Goal: Task Accomplishment & Management: Manage account settings

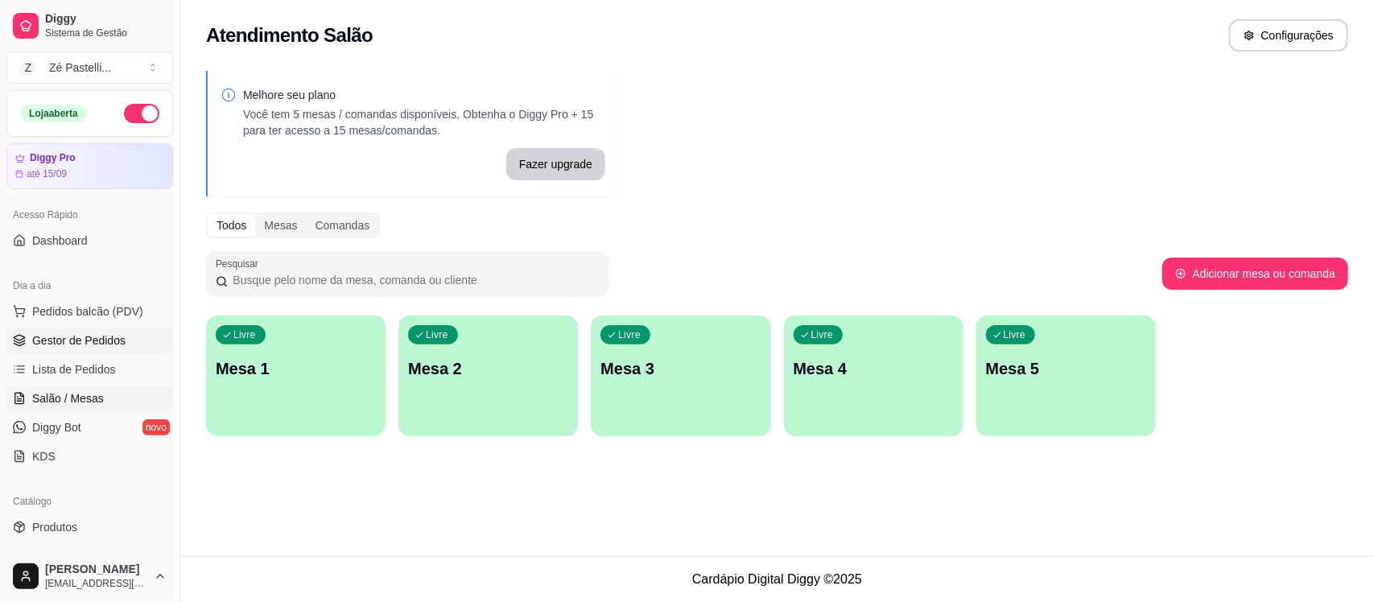
click at [59, 346] on span "Gestor de Pedidos" at bounding box center [78, 340] width 93 height 16
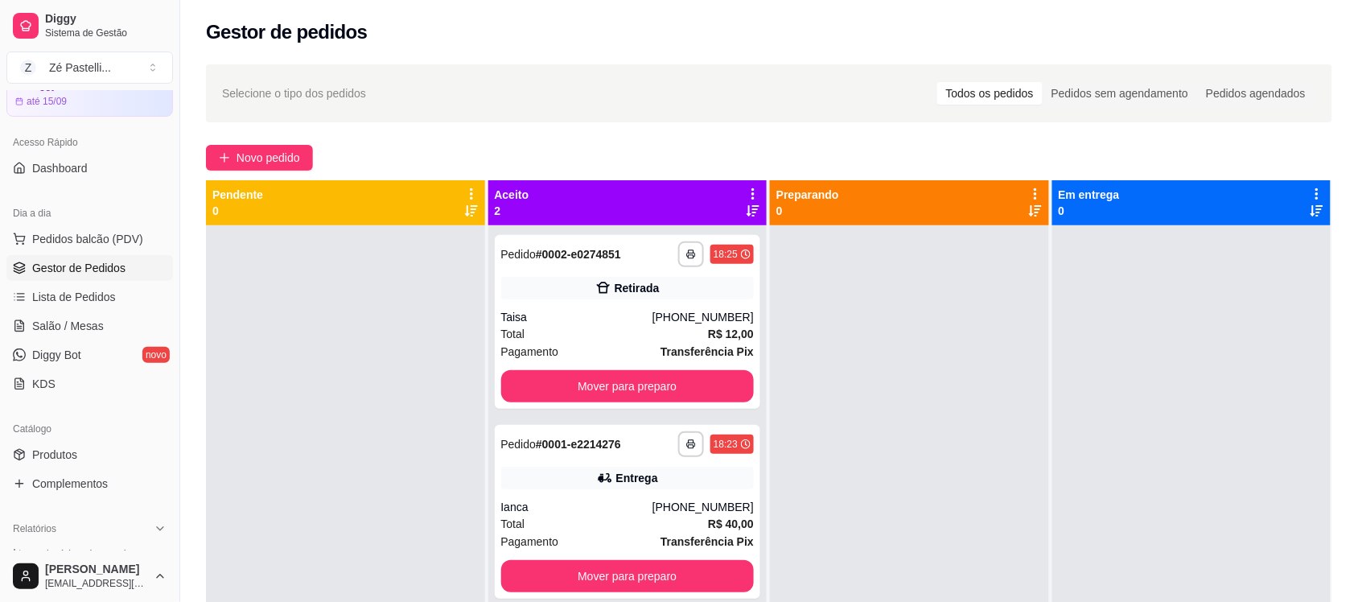
scroll to position [101, 0]
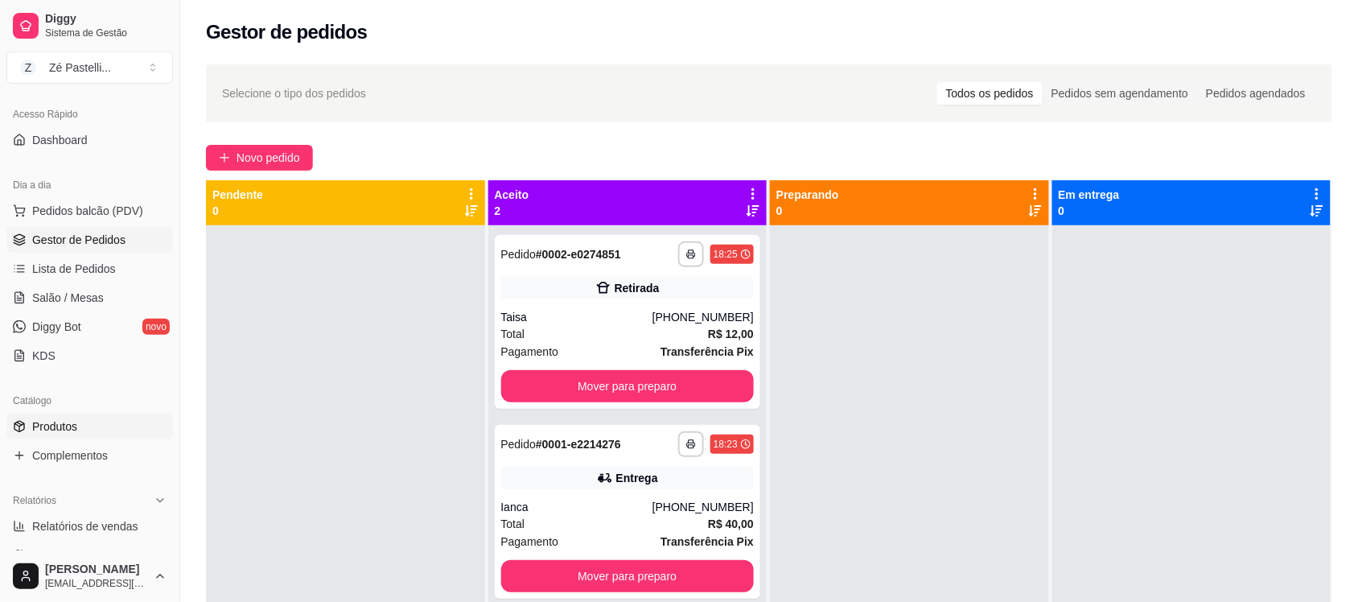
click at [101, 416] on link "Produtos" at bounding box center [89, 427] width 167 height 26
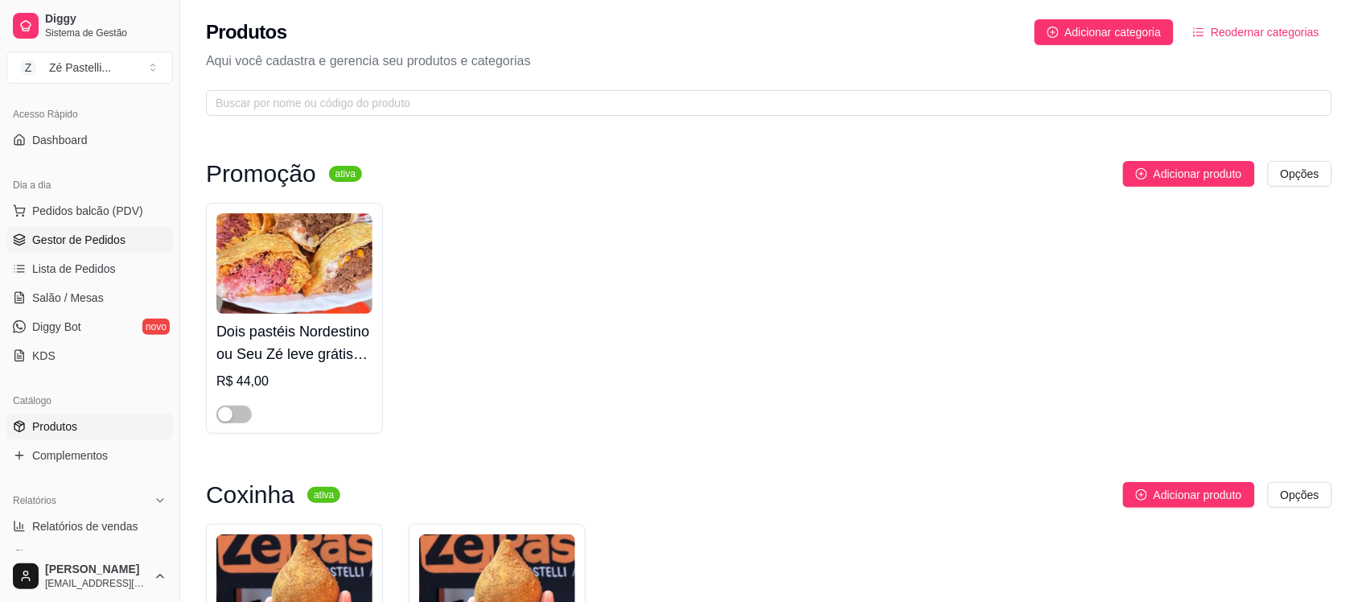
click at [98, 234] on span "Gestor de Pedidos" at bounding box center [78, 240] width 93 height 16
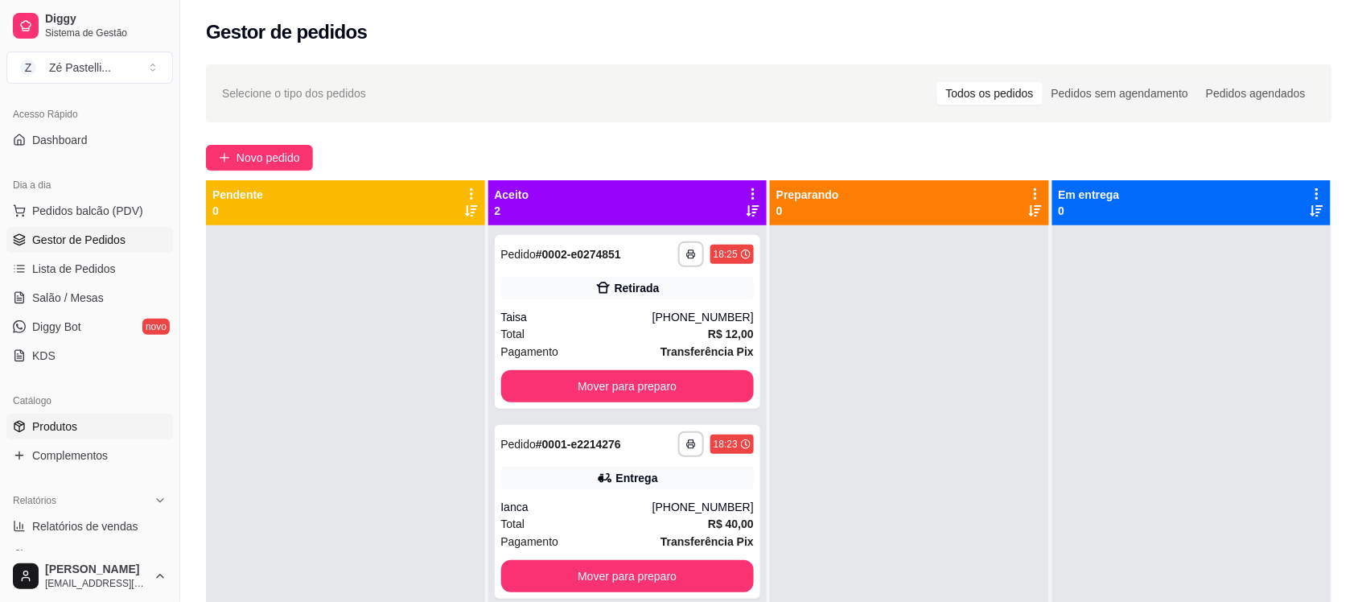
click at [80, 425] on link "Produtos" at bounding box center [89, 427] width 167 height 26
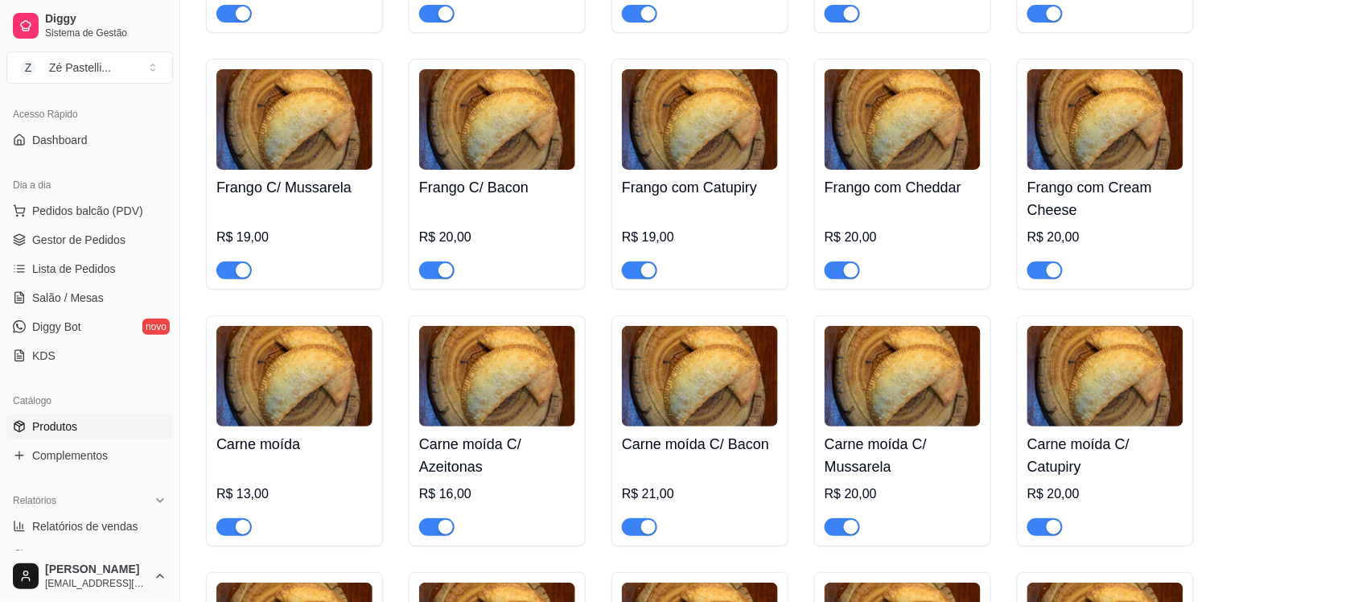
scroll to position [1950, 0]
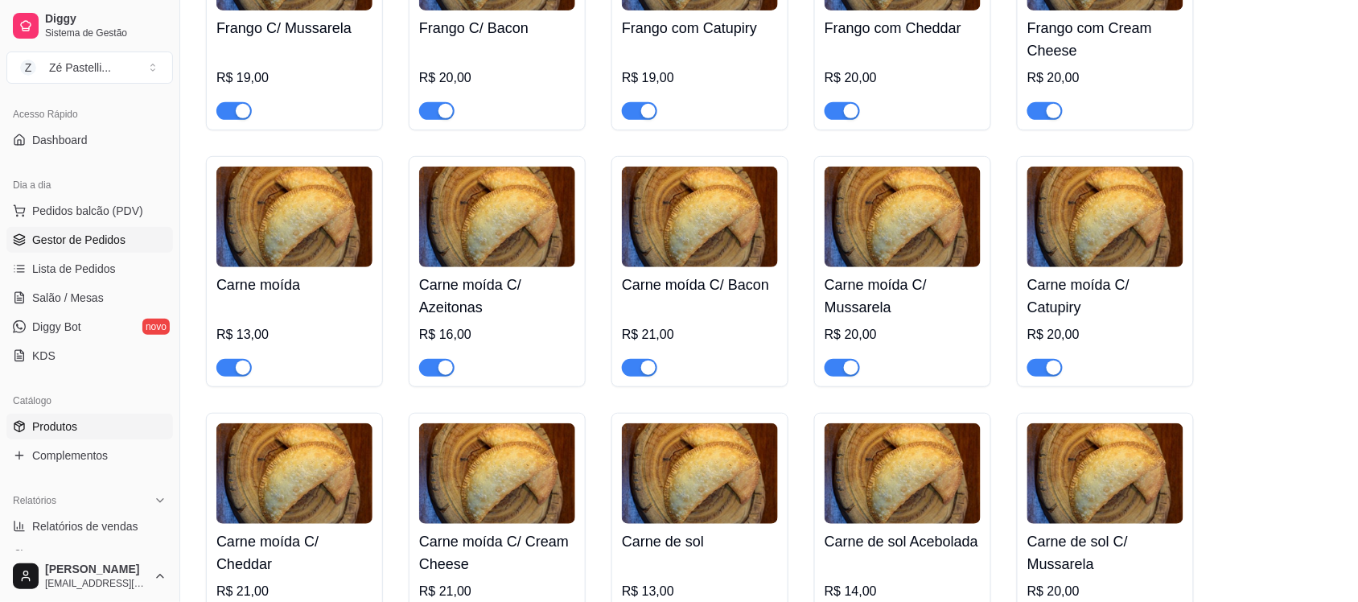
click at [32, 242] on span "Gestor de Pedidos" at bounding box center [78, 240] width 93 height 16
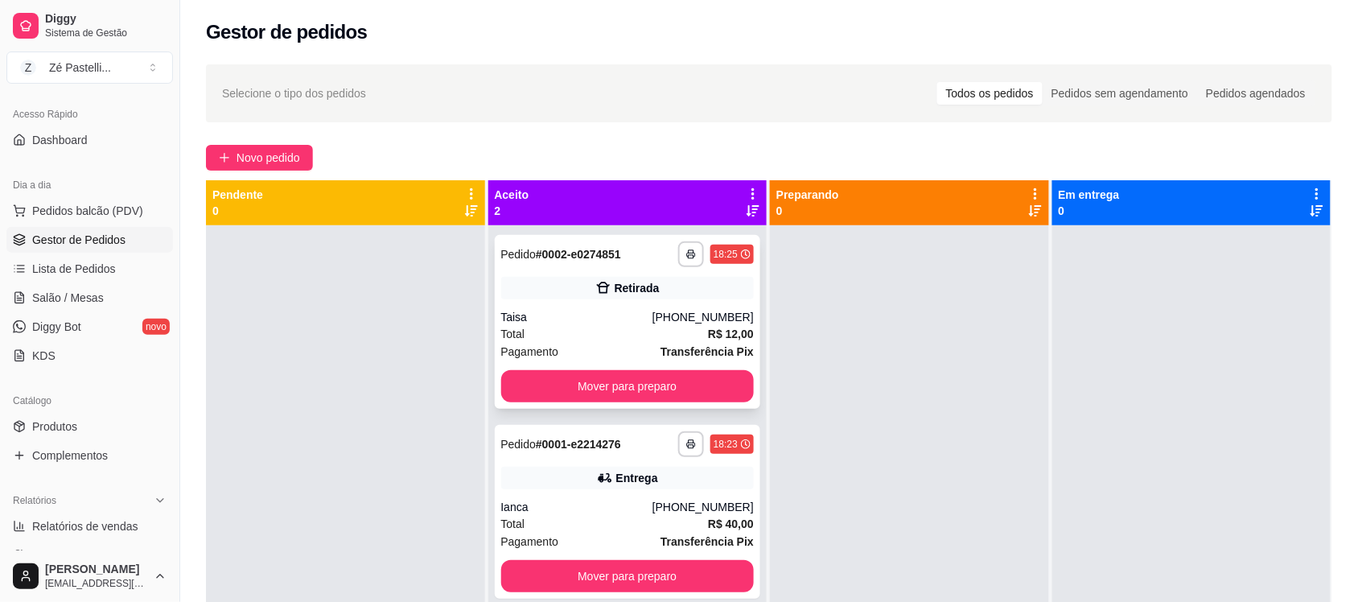
click at [576, 320] on div "Taisa" at bounding box center [576, 317] width 151 height 16
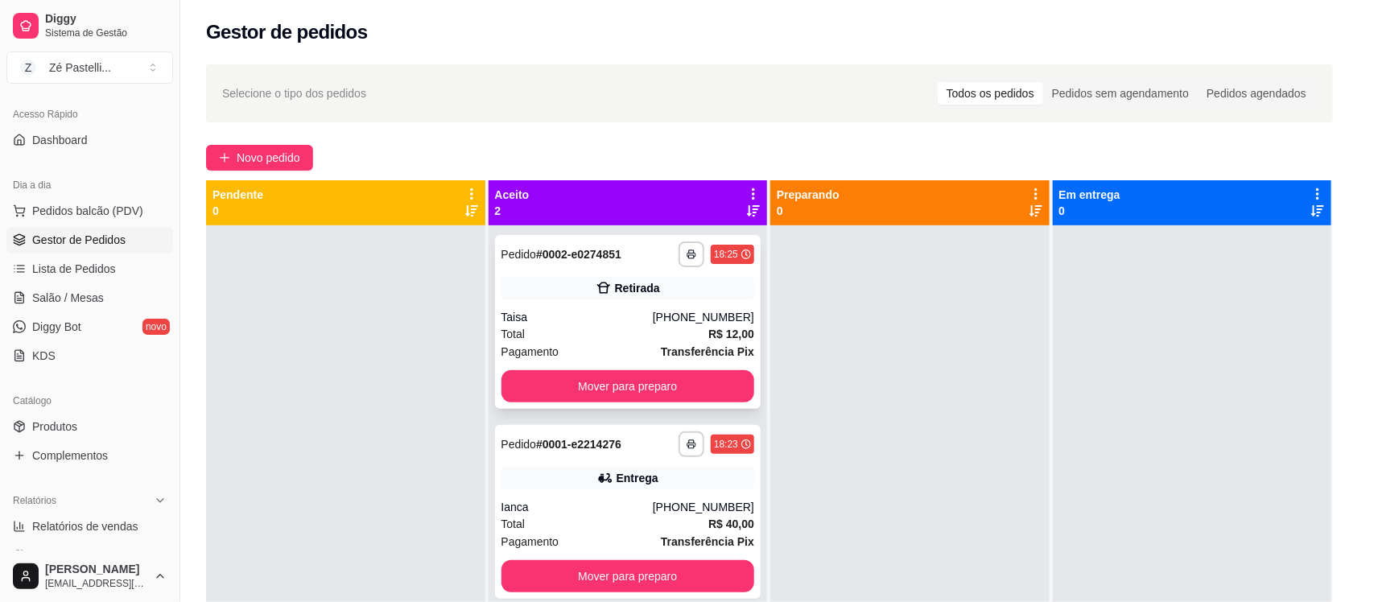
click at [576, 320] on button "Enviar link de avaliação" at bounding box center [686, 320] width 412 height 31
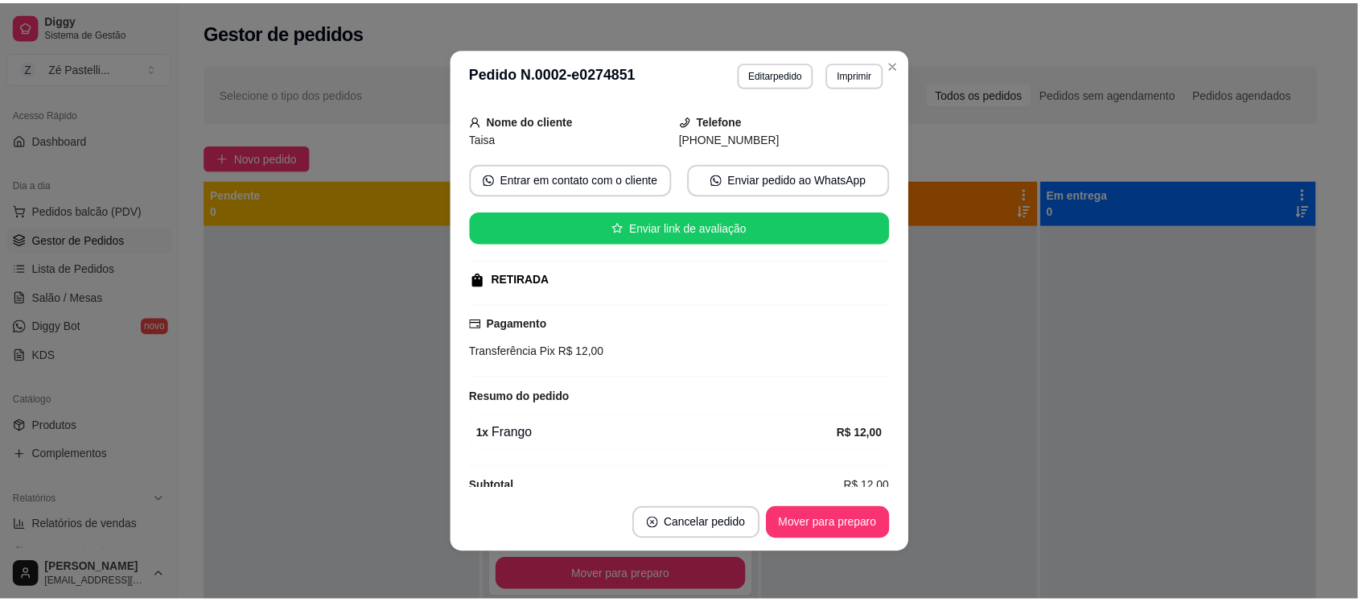
scroll to position [121, 0]
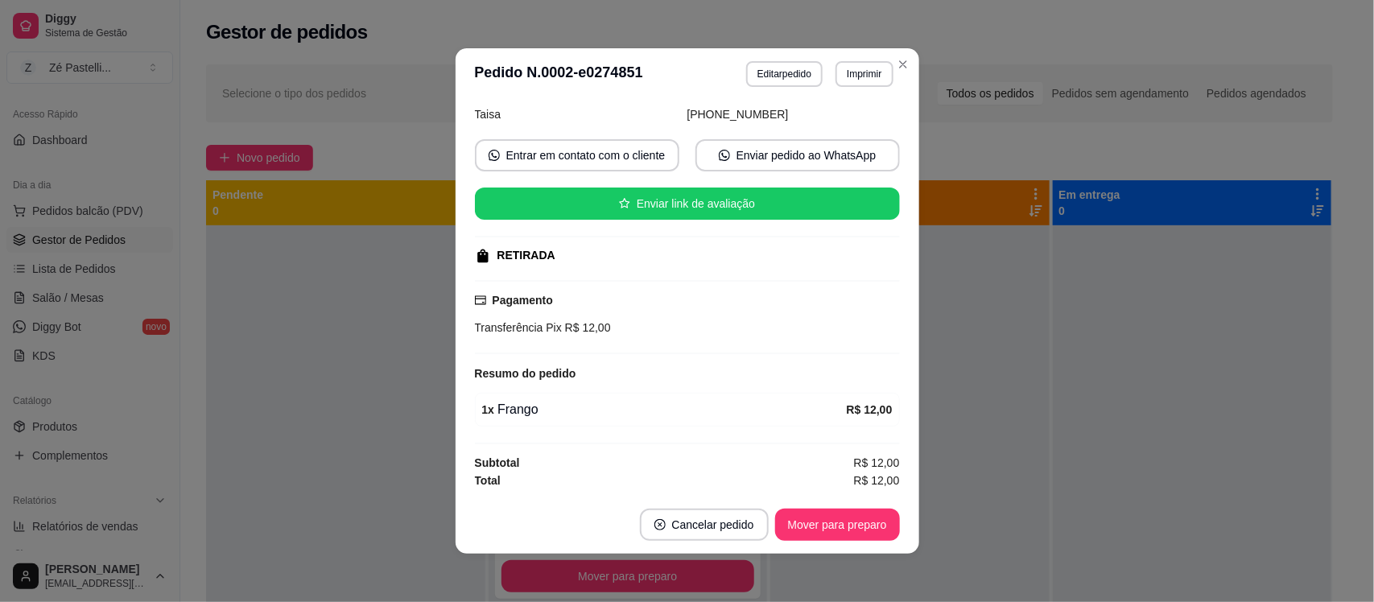
click at [885, 49] on header "**********" at bounding box center [687, 74] width 464 height 52
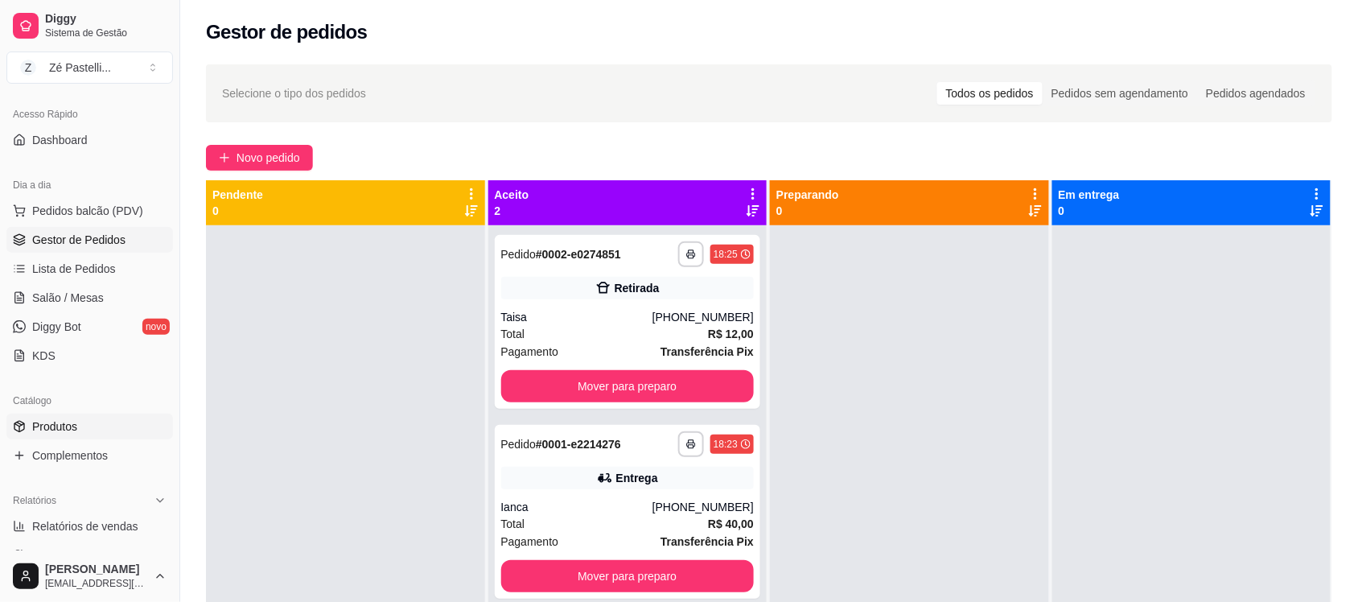
click at [84, 435] on link "Produtos" at bounding box center [89, 427] width 167 height 26
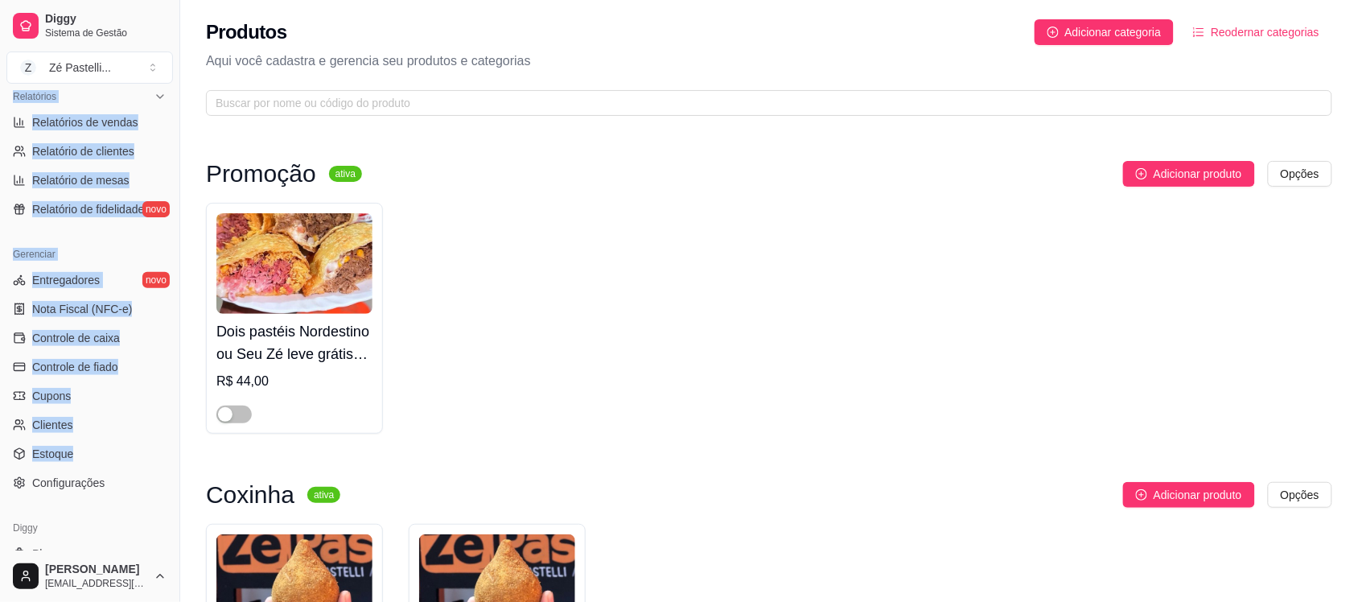
scroll to position [555, 0]
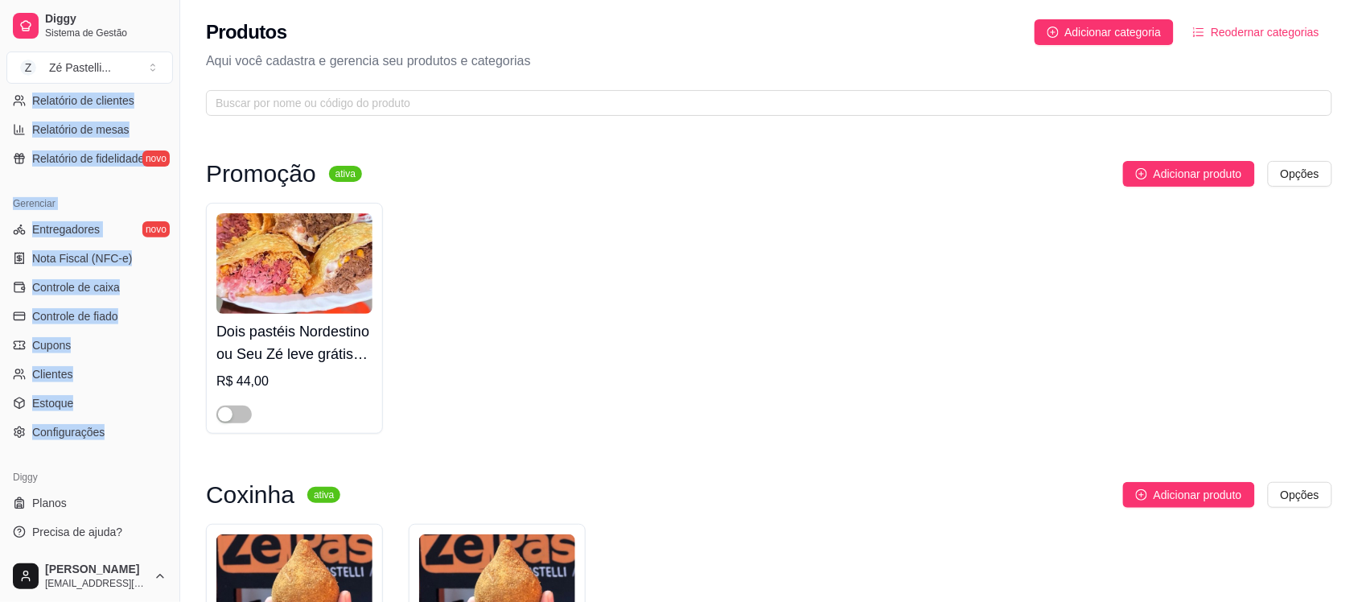
drag, startPoint x: 163, startPoint y: 232, endPoint x: 171, endPoint y: 429, distance: 197.3
click at [171, 429] on div "Loja aberta Diggy Pro até 15/09 Acesso Rápido Dashboard Dia a dia Pedidos balcã…" at bounding box center [89, 320] width 179 height 460
click at [103, 406] on link "Estoque" at bounding box center [89, 403] width 167 height 26
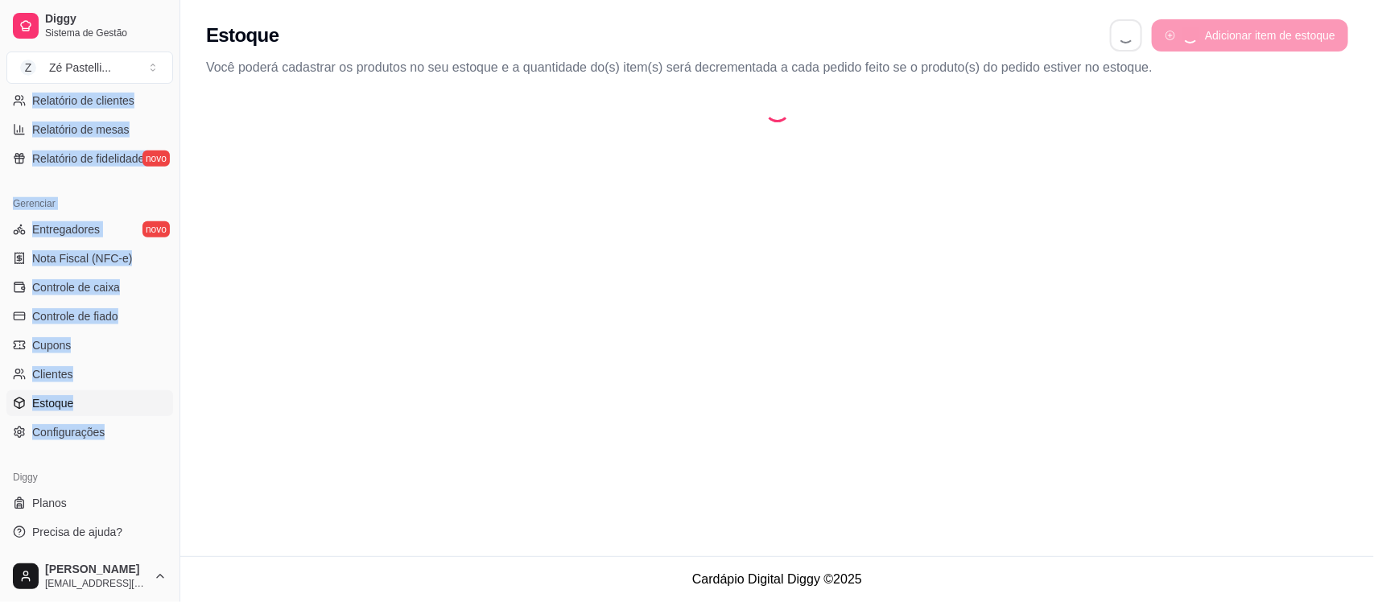
select select "QUANTITY_ORDER"
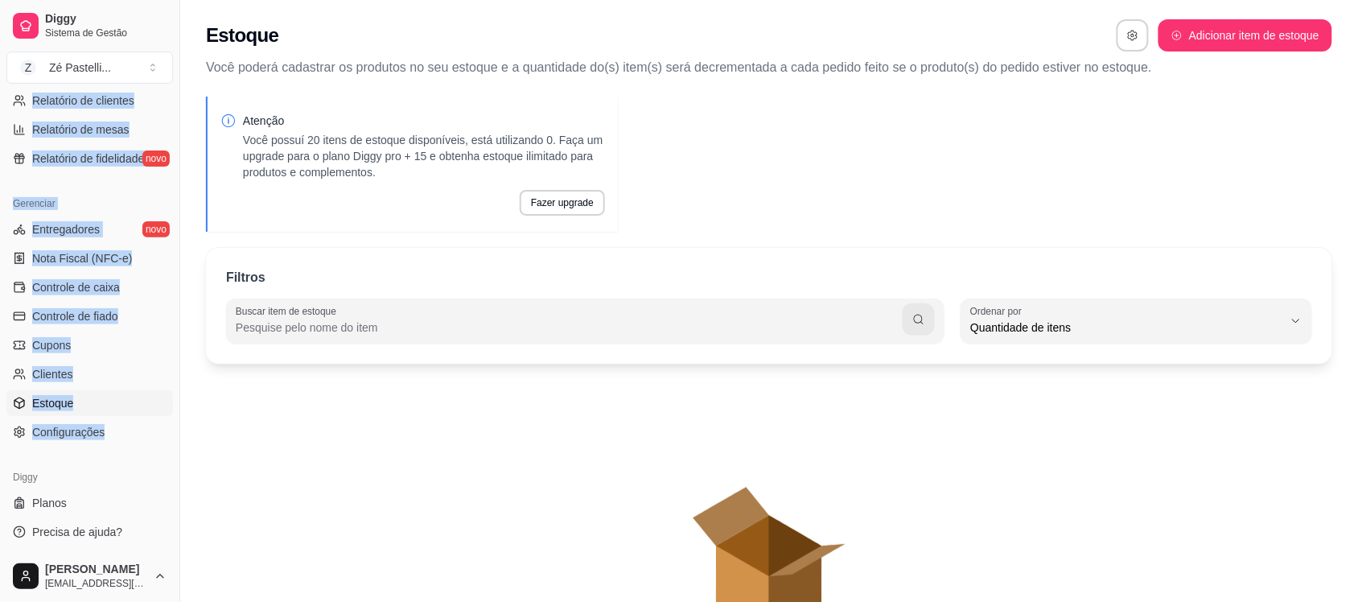
scroll to position [14, 0]
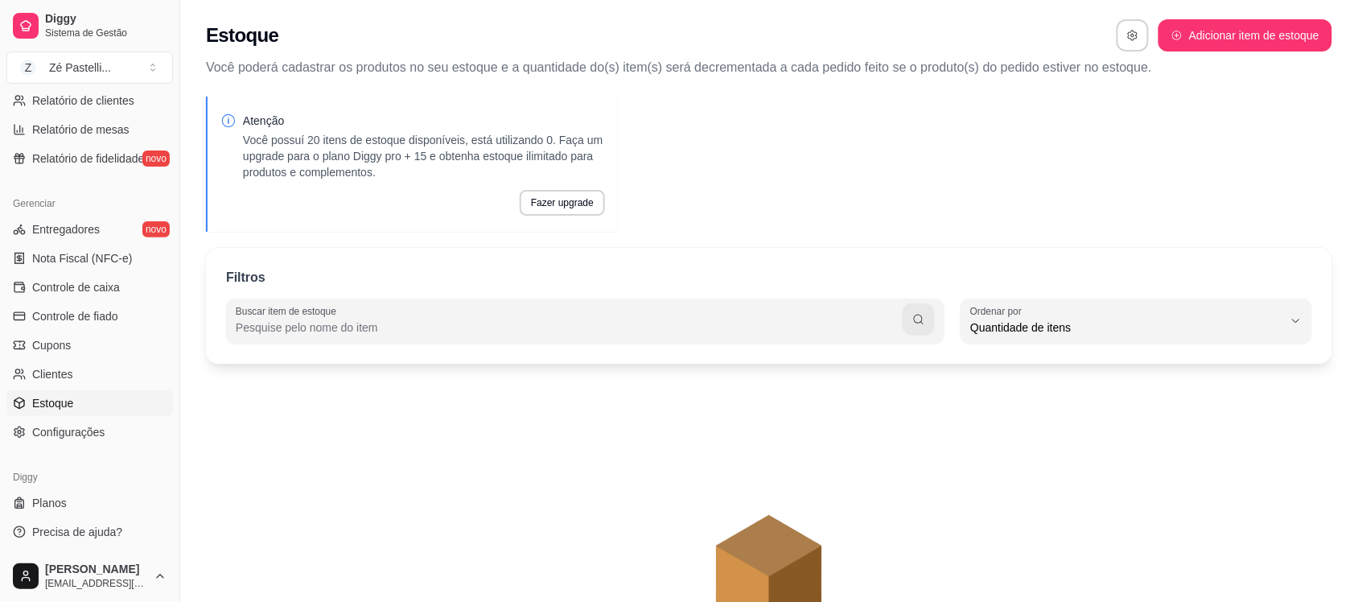
click at [433, 328] on input "Buscar item de estoque" at bounding box center [569, 327] width 667 height 16
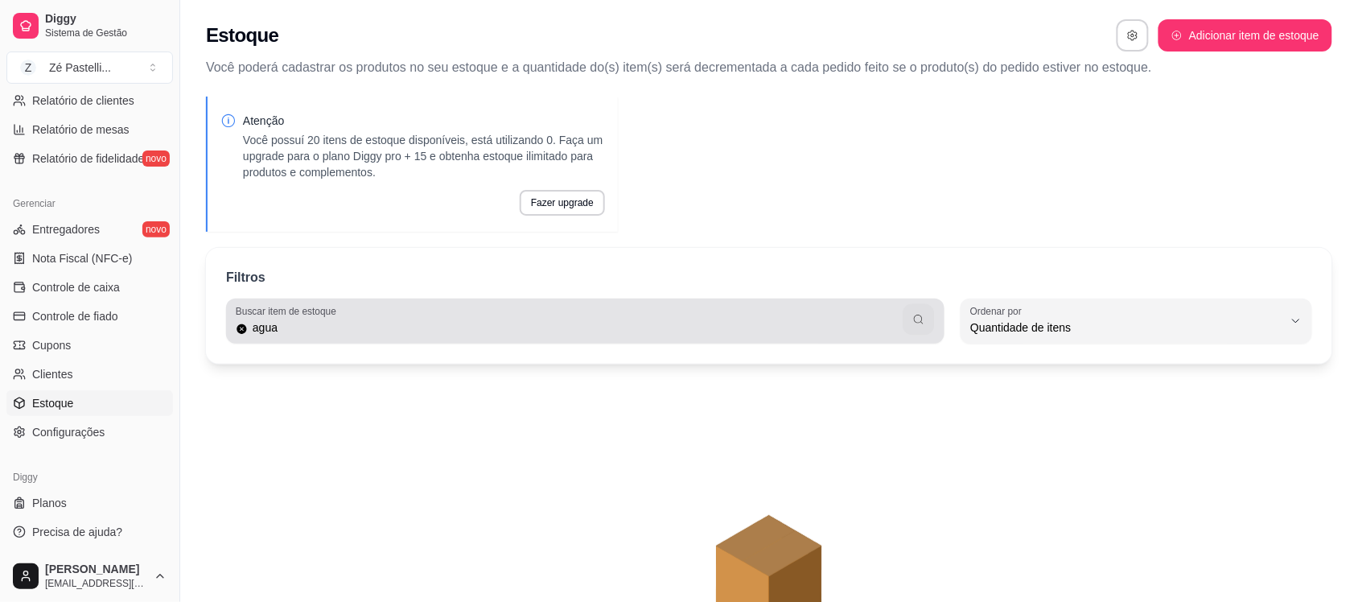
click at [919, 330] on button "button" at bounding box center [919, 319] width 31 height 31
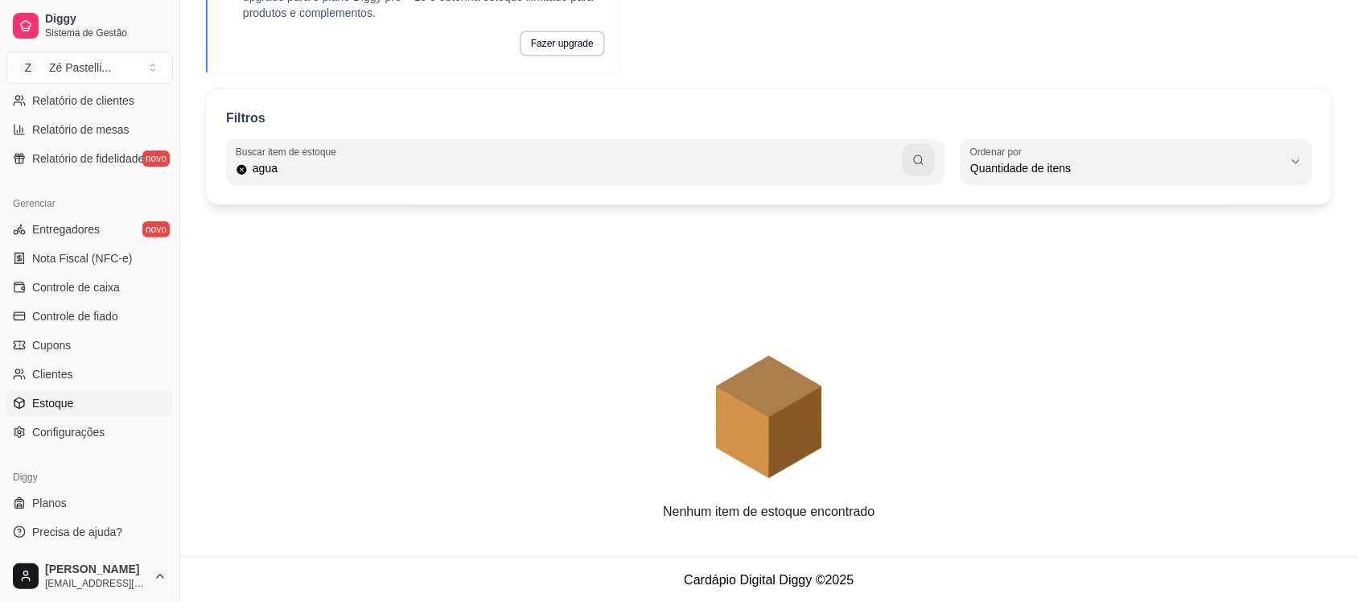
scroll to position [0, 0]
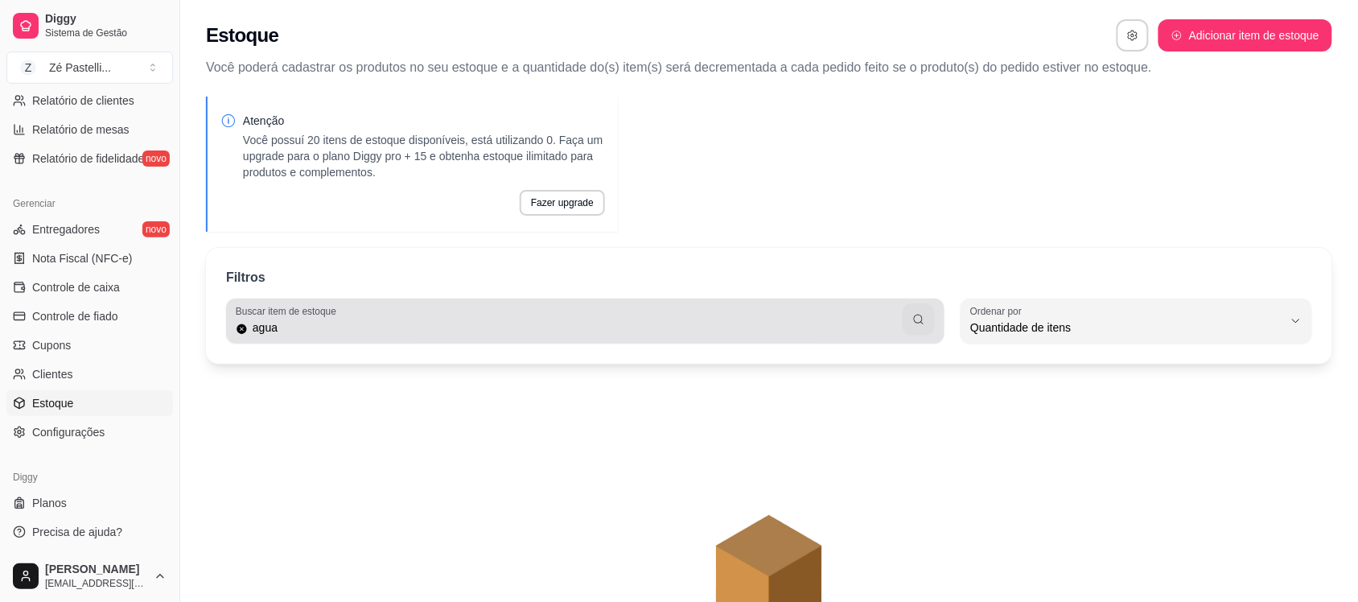
click at [385, 338] on div "Buscar item de estoque agua" at bounding box center [585, 321] width 719 height 45
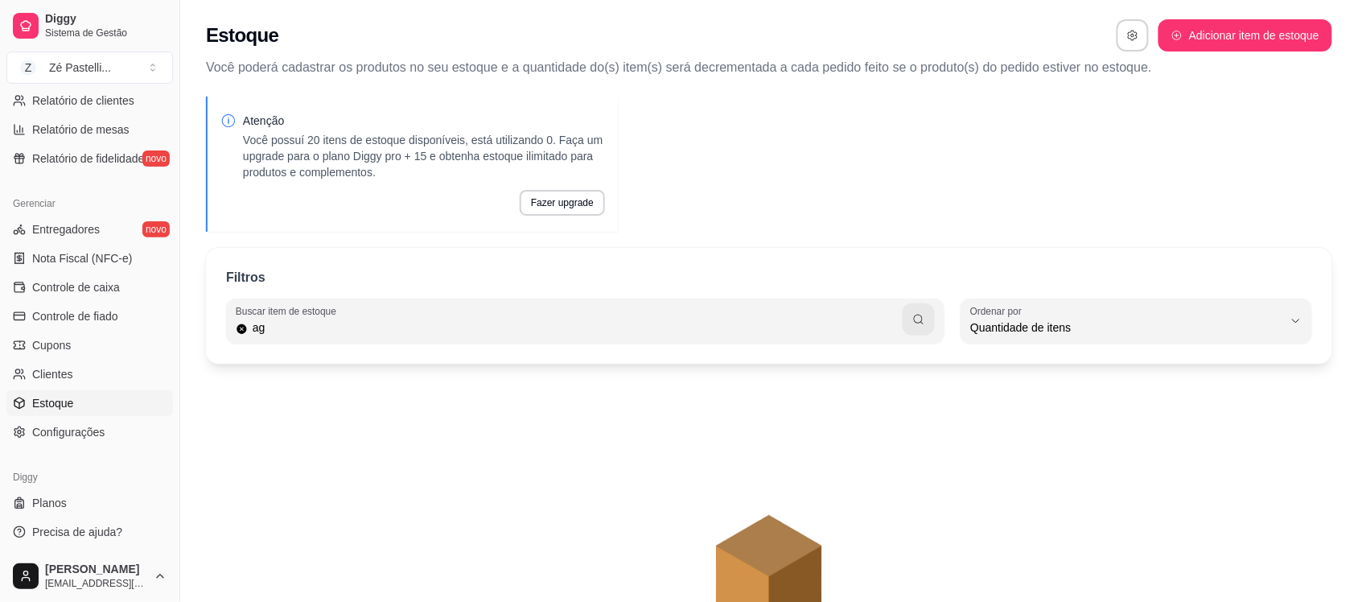
type input "a"
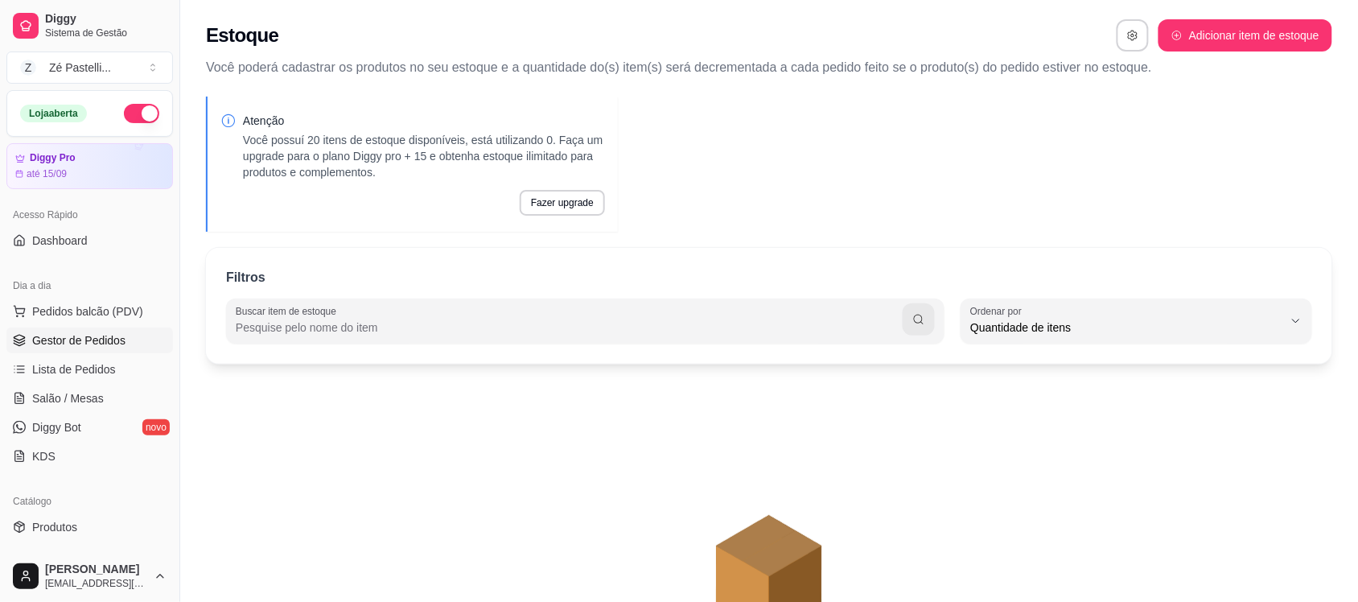
click at [93, 339] on span "Gestor de Pedidos" at bounding box center [78, 340] width 93 height 16
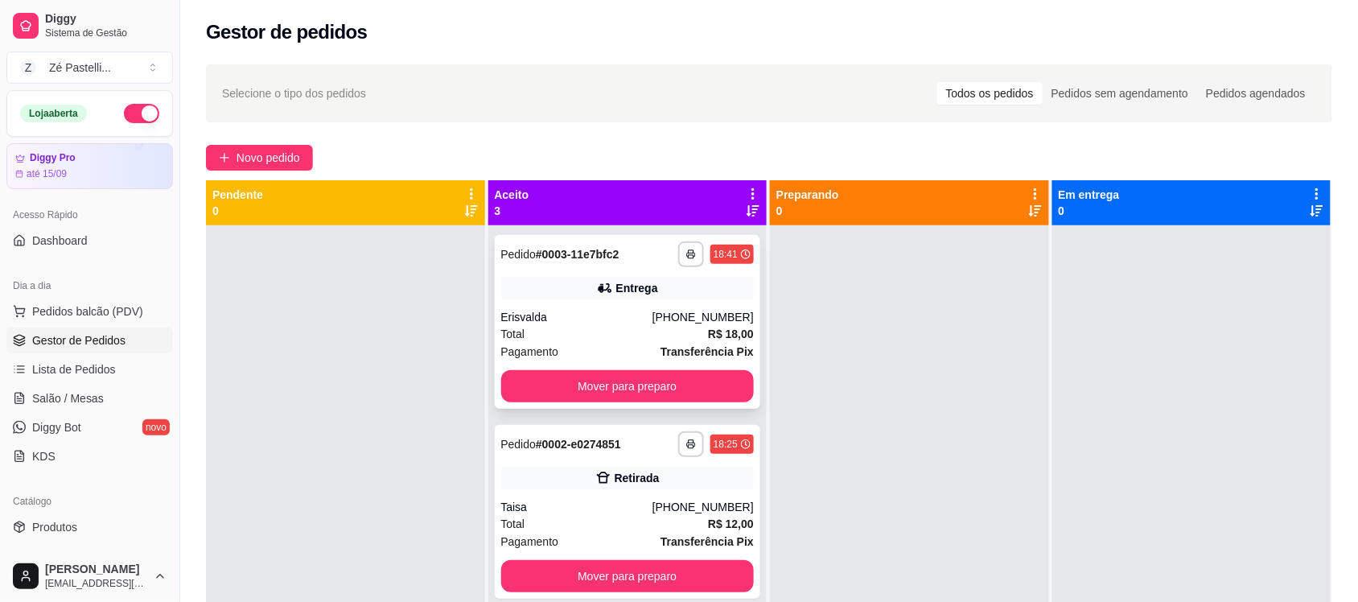
click at [589, 314] on div "Erisvalda" at bounding box center [576, 317] width 151 height 16
click at [552, 292] on div "Entrega" at bounding box center [627, 288] width 253 height 23
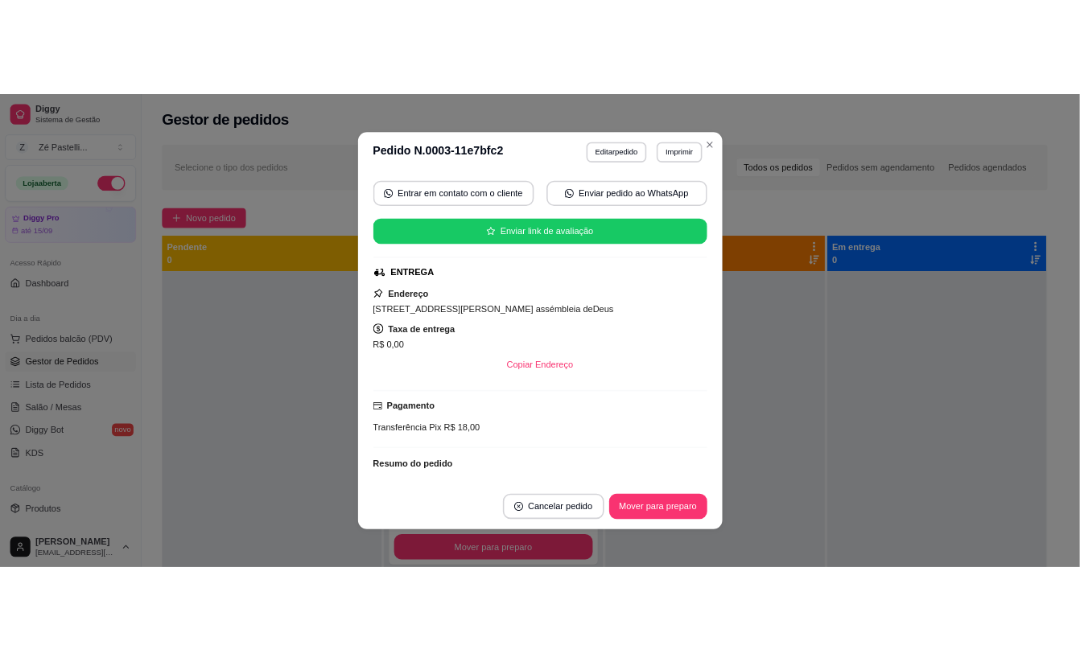
scroll to position [134, 0]
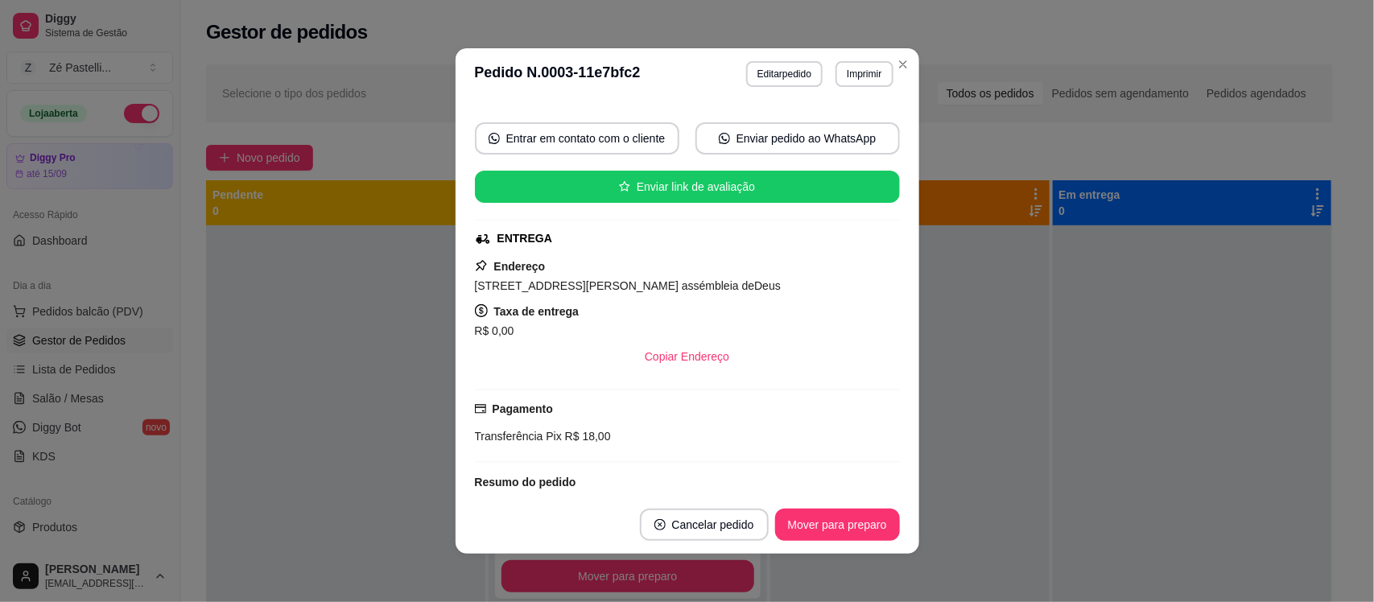
click at [879, 50] on header "**********" at bounding box center [687, 74] width 464 height 52
